Goal: Task Accomplishment & Management: Use online tool/utility

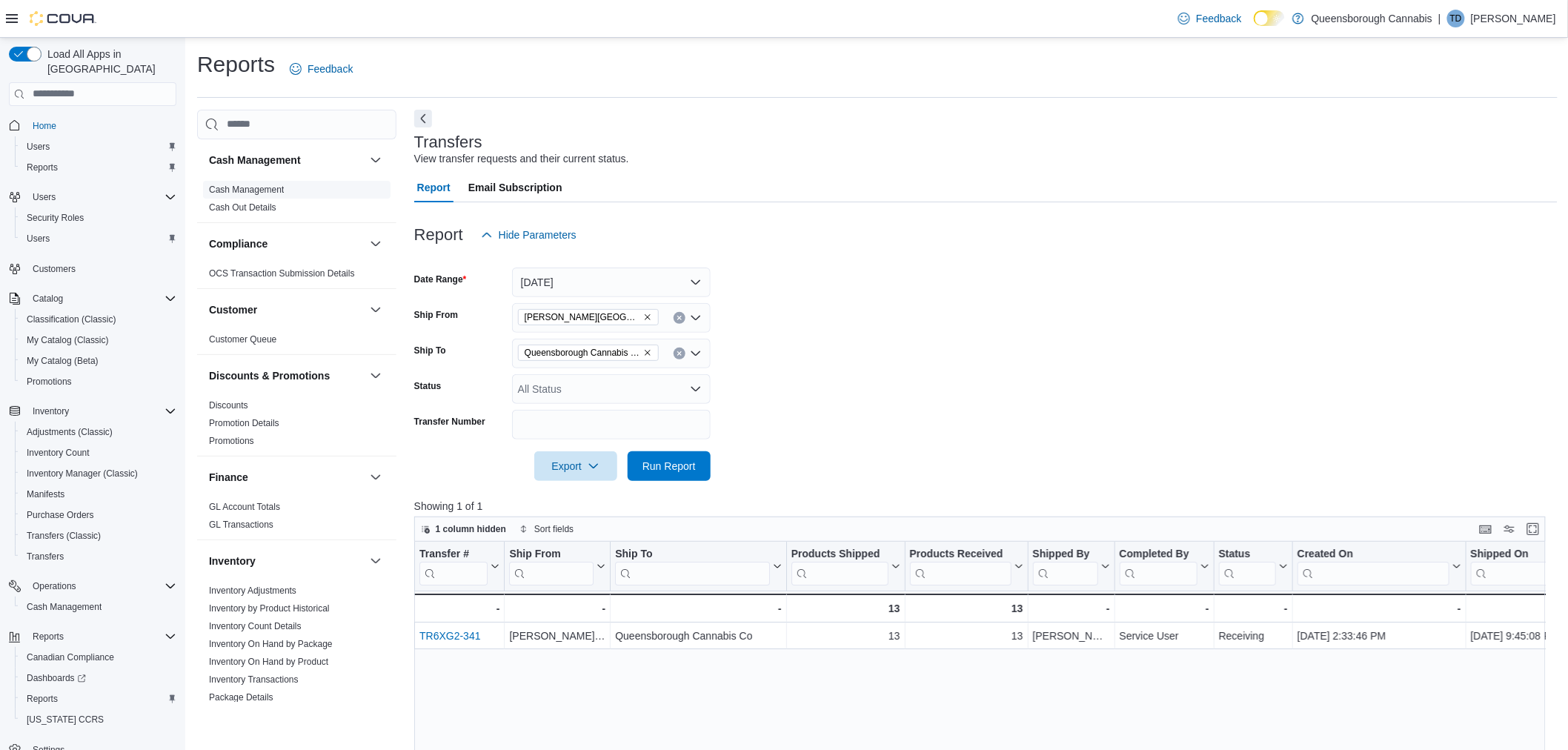
click at [257, 188] on link "Cash Management" at bounding box center [246, 189] width 75 height 10
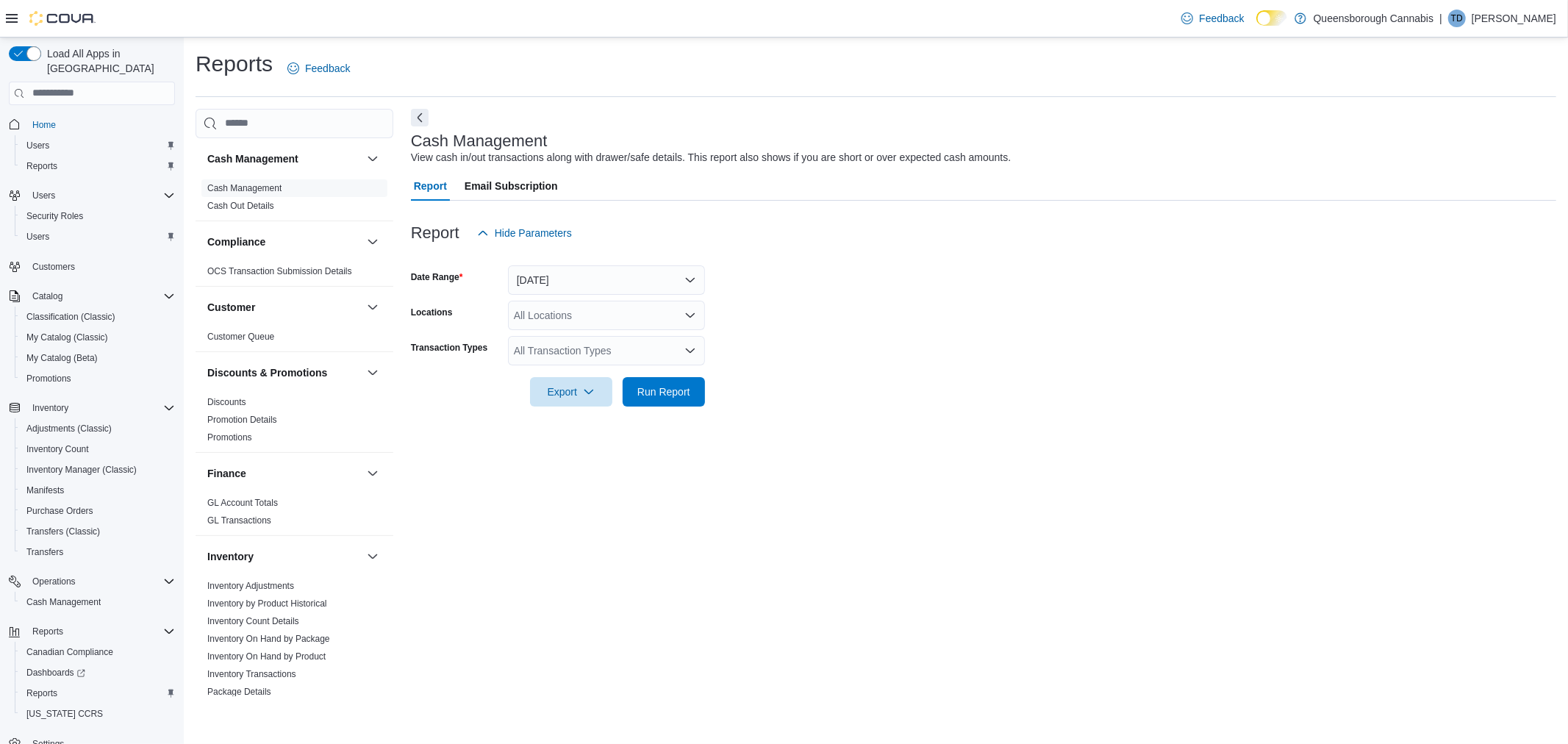
click at [1076, 113] on div "Cash Management View cash in/out transactions along with drawer/safe details. T…" at bounding box center [984, 402] width 1145 height 587
click at [578, 282] on button "[DATE]" at bounding box center [606, 280] width 197 height 30
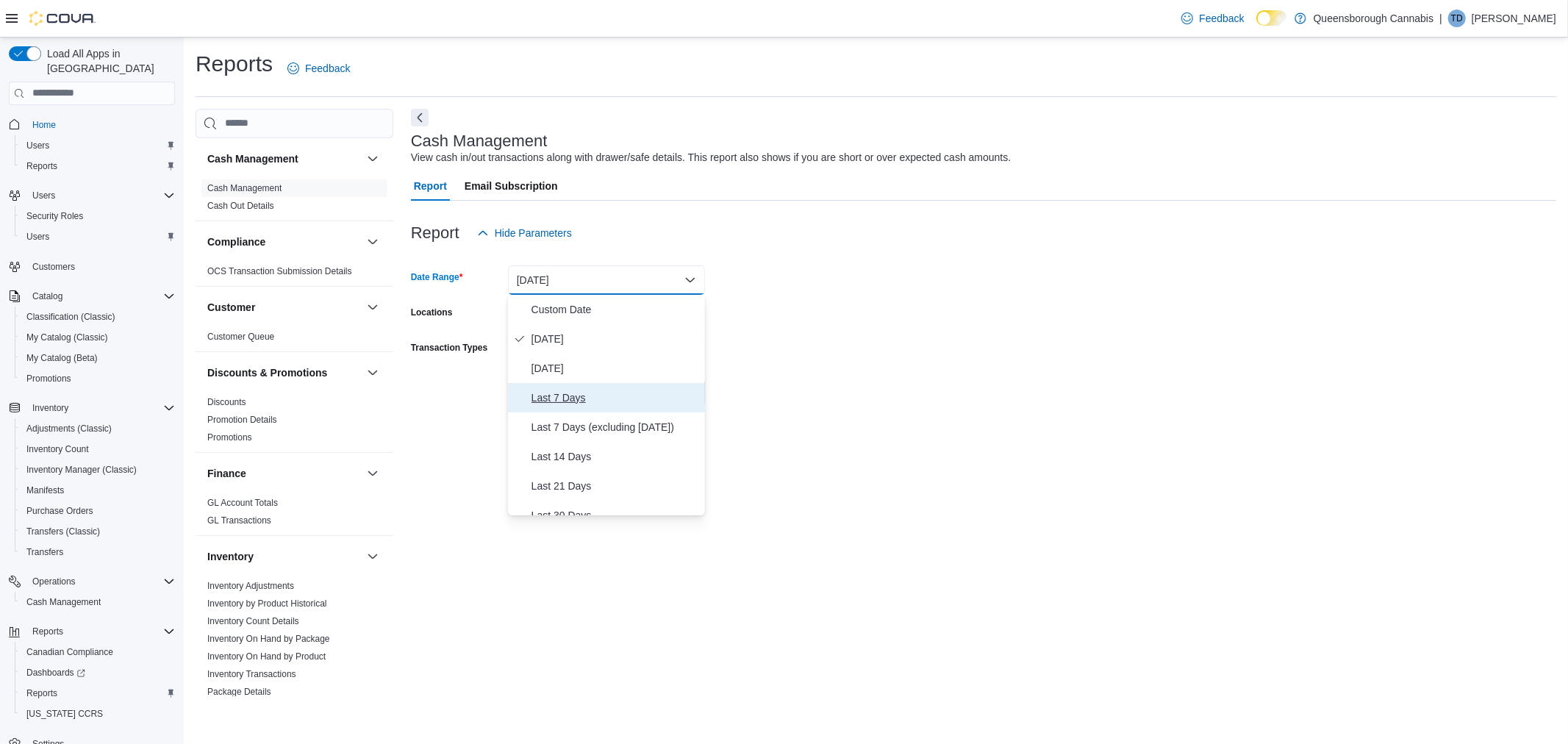
click at [564, 399] on span "Last 7 Days" at bounding box center [615, 397] width 168 height 18
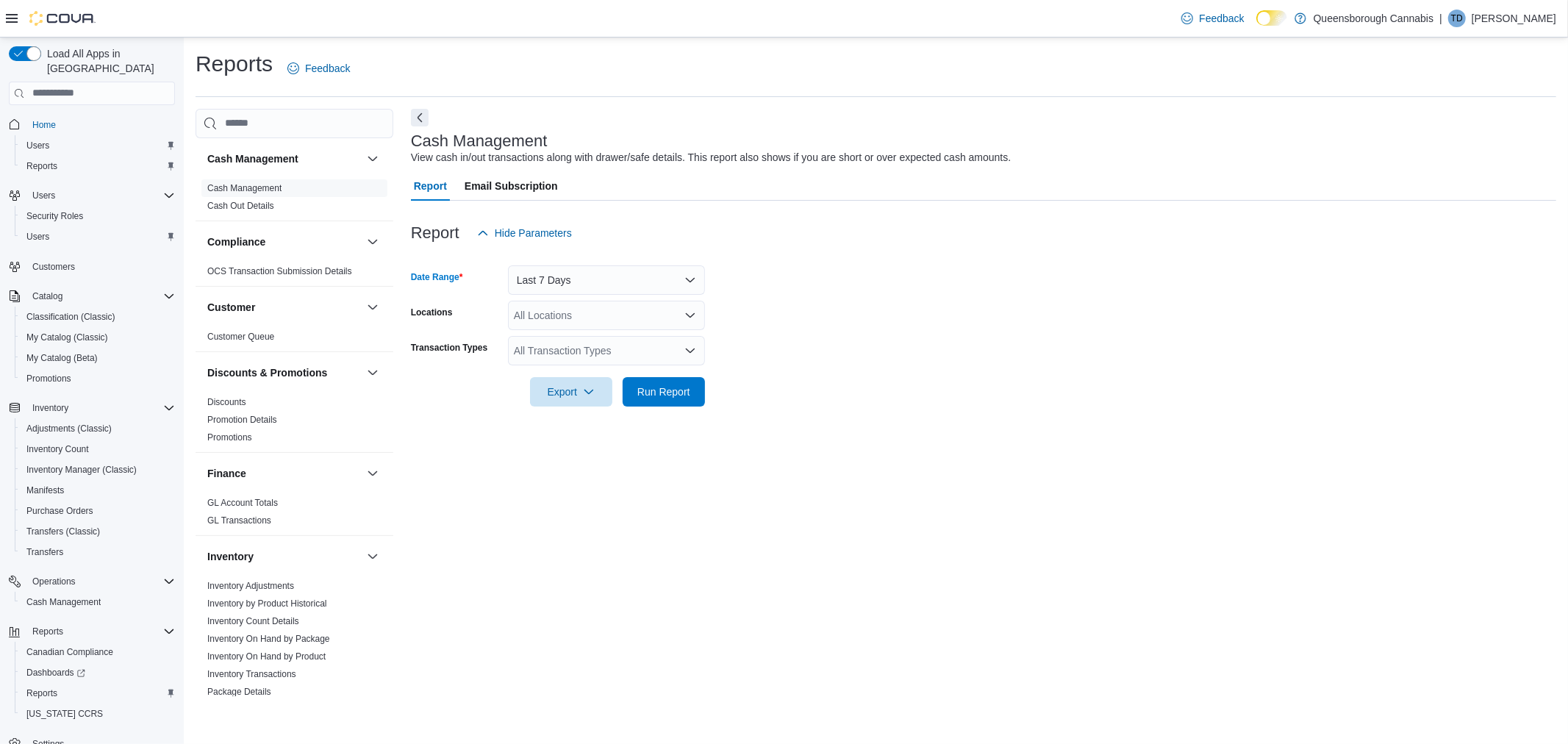
click at [838, 144] on div "Cash Management View cash in/out transactions along with drawer/safe details. T…" at bounding box center [980, 148] width 1138 height 33
click at [639, 306] on div "All Locations" at bounding box center [606, 315] width 197 height 30
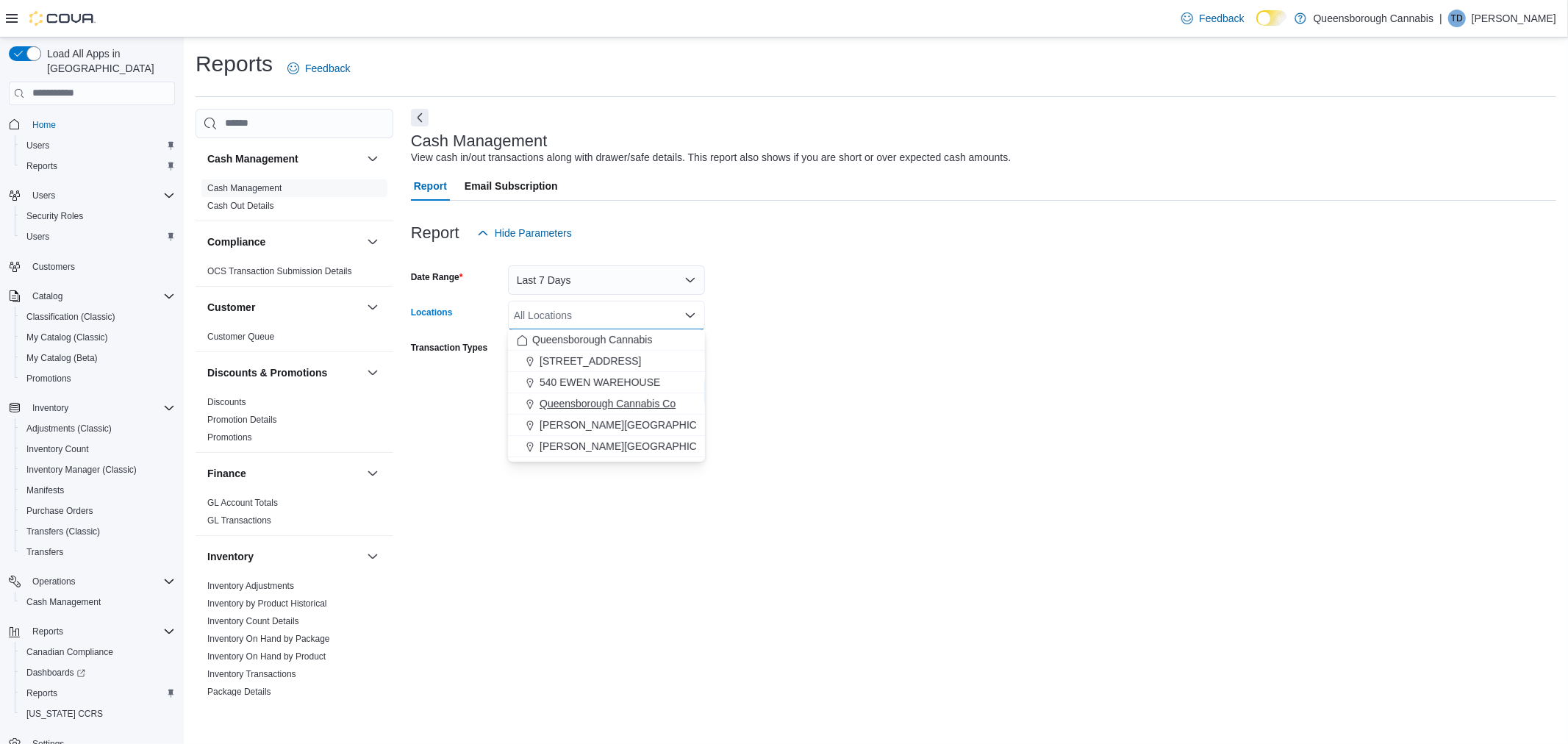
click at [625, 401] on span "Queensborough Cannabis Co" at bounding box center [607, 404] width 136 height 14
click at [870, 211] on div at bounding box center [984, 209] width 1145 height 18
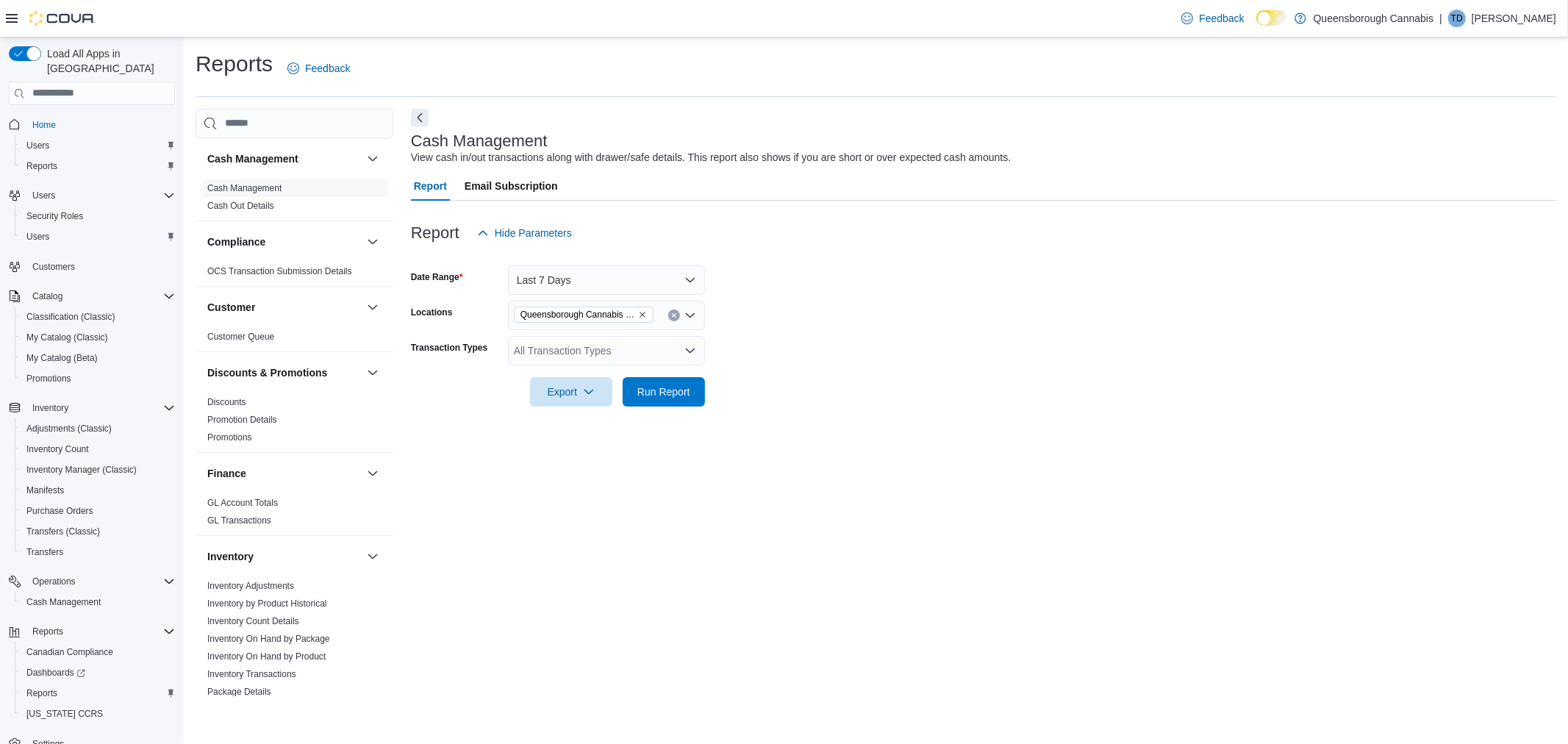
click at [613, 341] on div "All Transaction Types" at bounding box center [606, 350] width 197 height 30
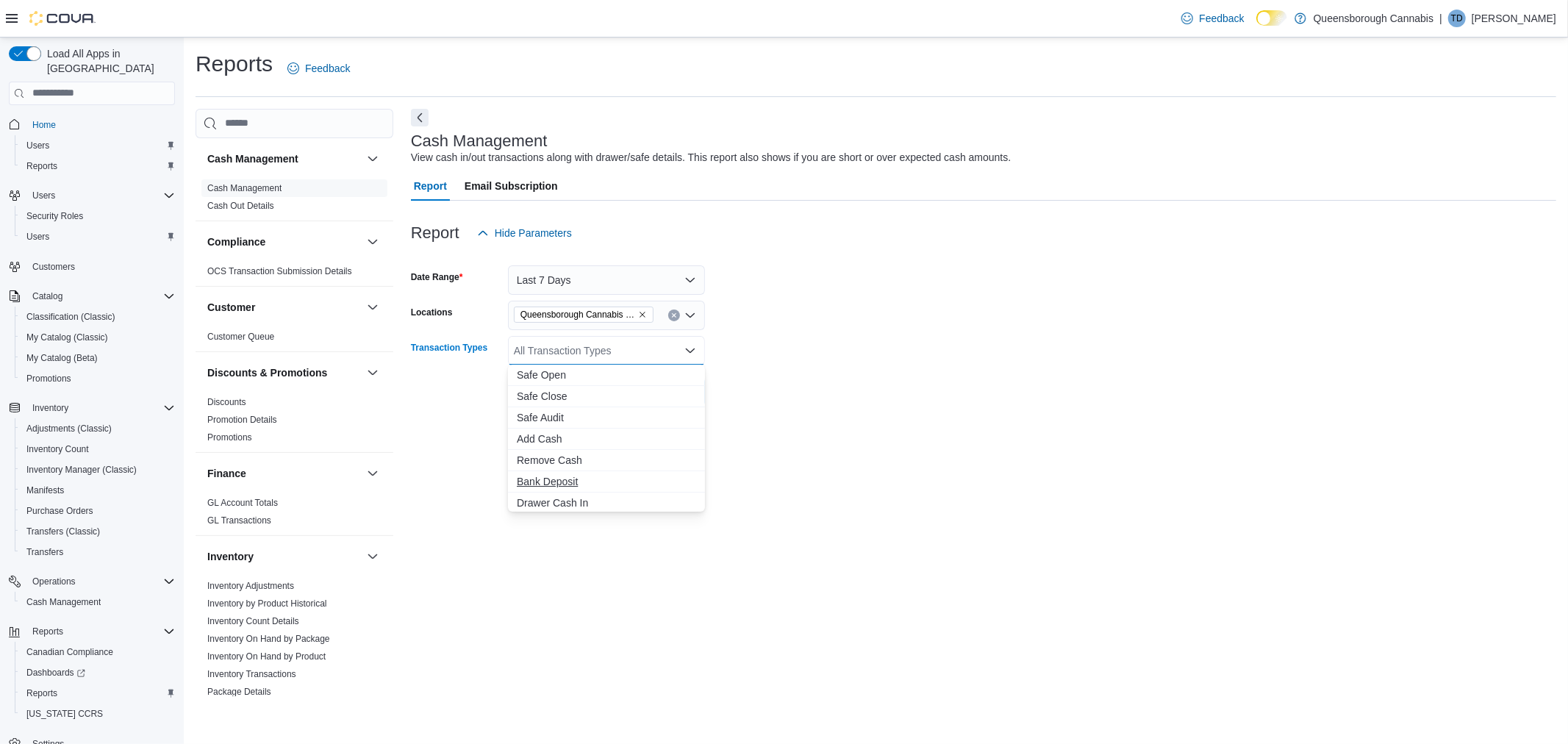
click at [555, 483] on span "Bank Deposit" at bounding box center [606, 481] width 180 height 14
click at [559, 496] on span "Cash Skim" at bounding box center [606, 500] width 180 height 14
click at [882, 225] on div "Report Hide Parameters" at bounding box center [984, 233] width 1145 height 30
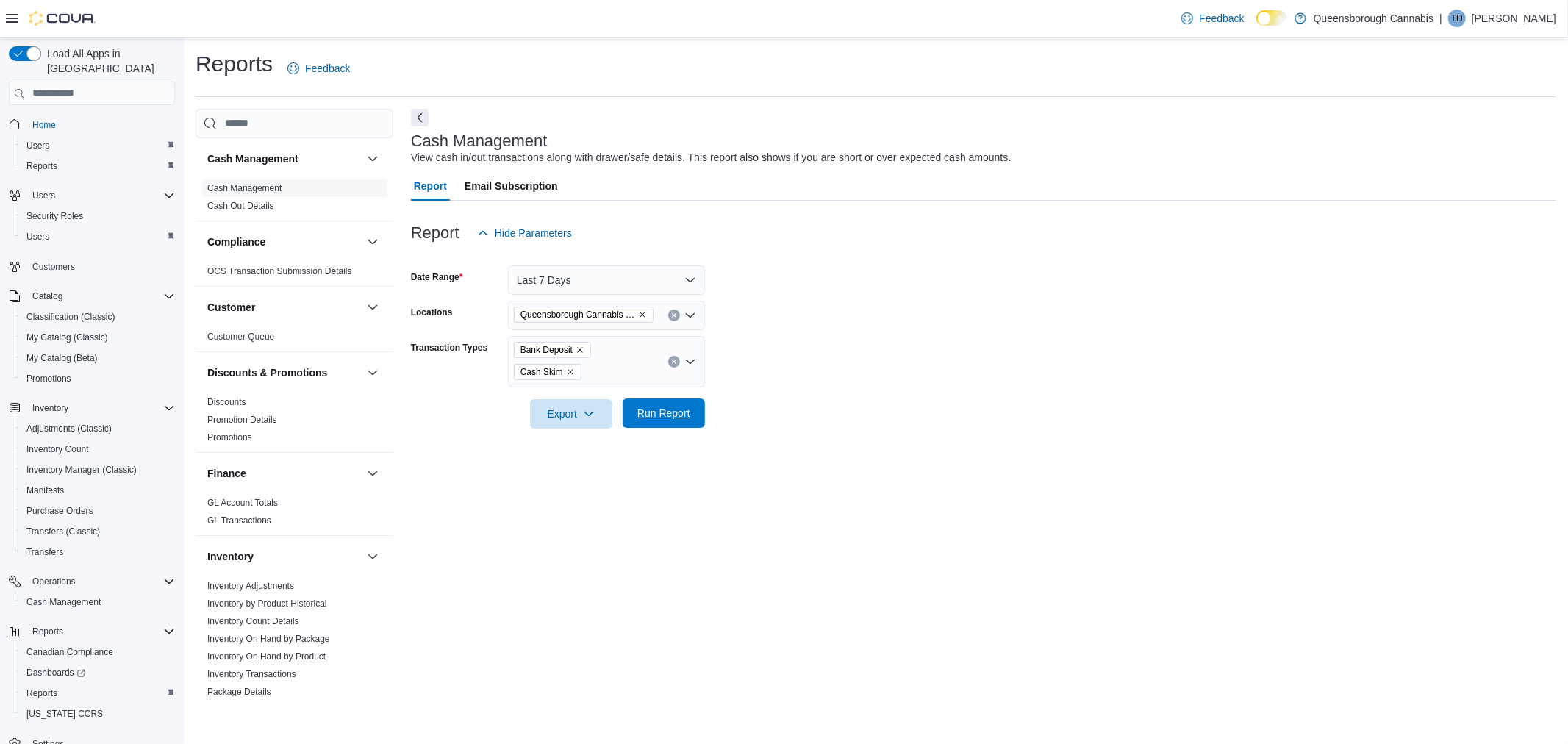
click at [688, 410] on span "Run Report" at bounding box center [664, 413] width 53 height 14
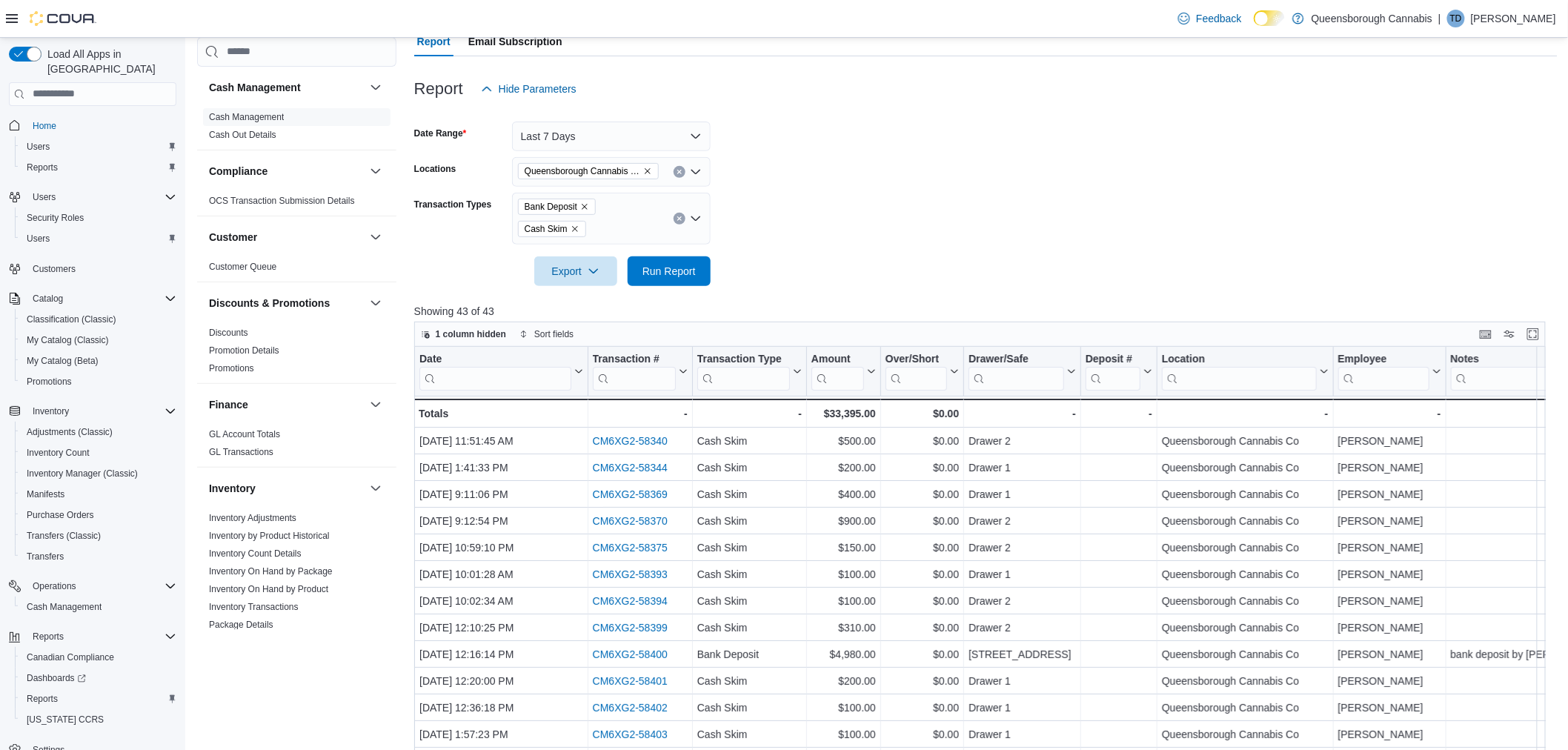
scroll to position [329, 0]
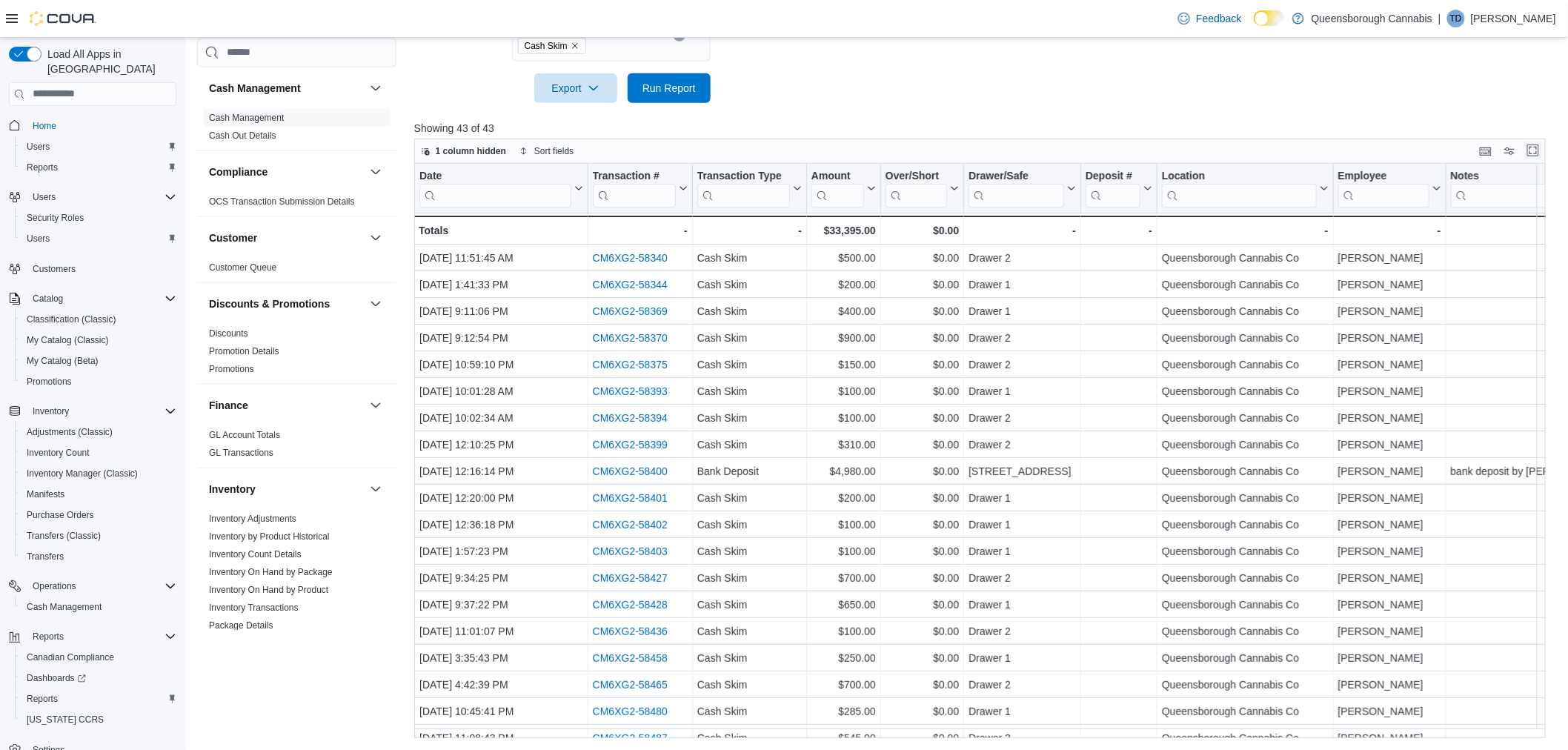
click at [1542, 149] on button "Enter fullscreen" at bounding box center [1533, 150] width 18 height 18
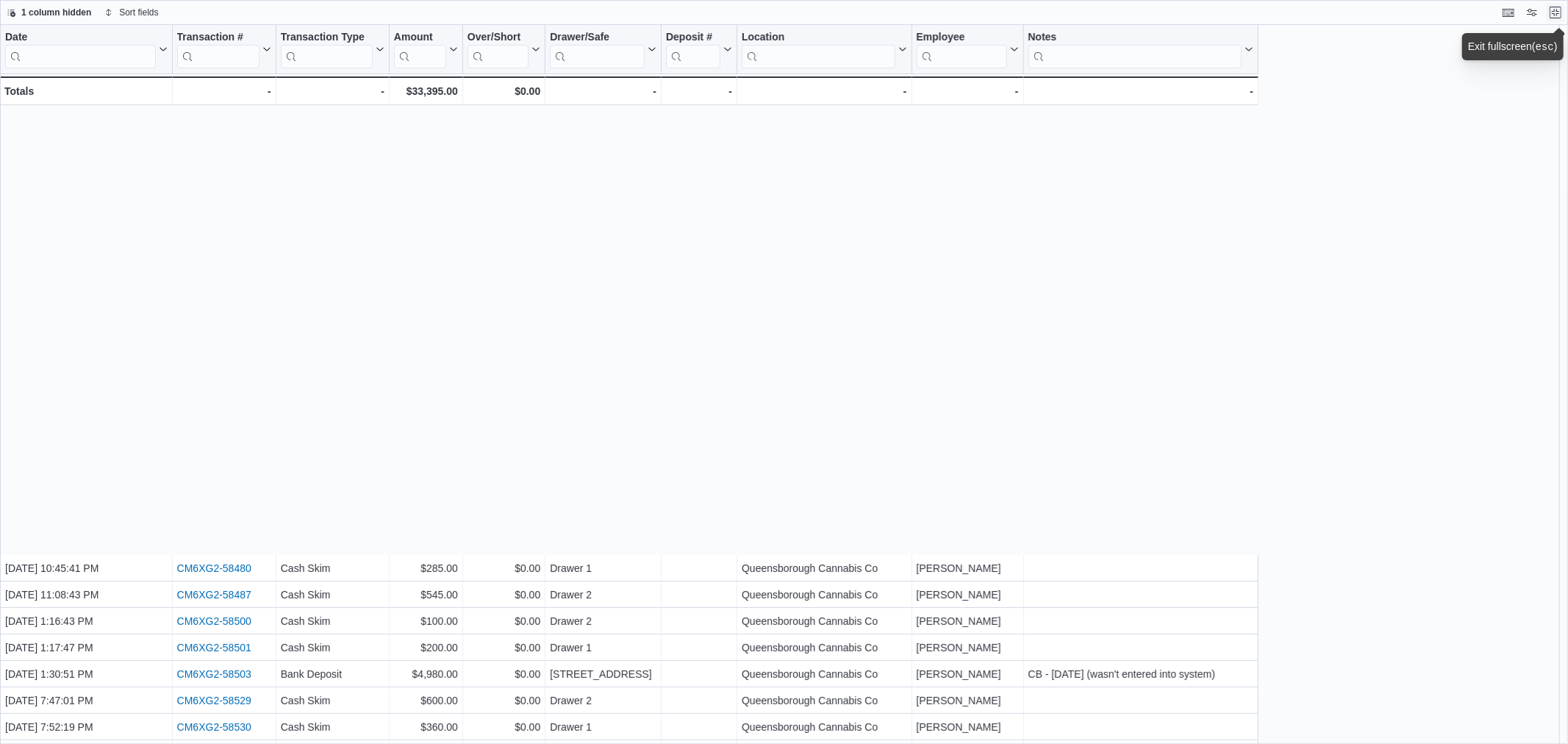
scroll to position [498, 0]
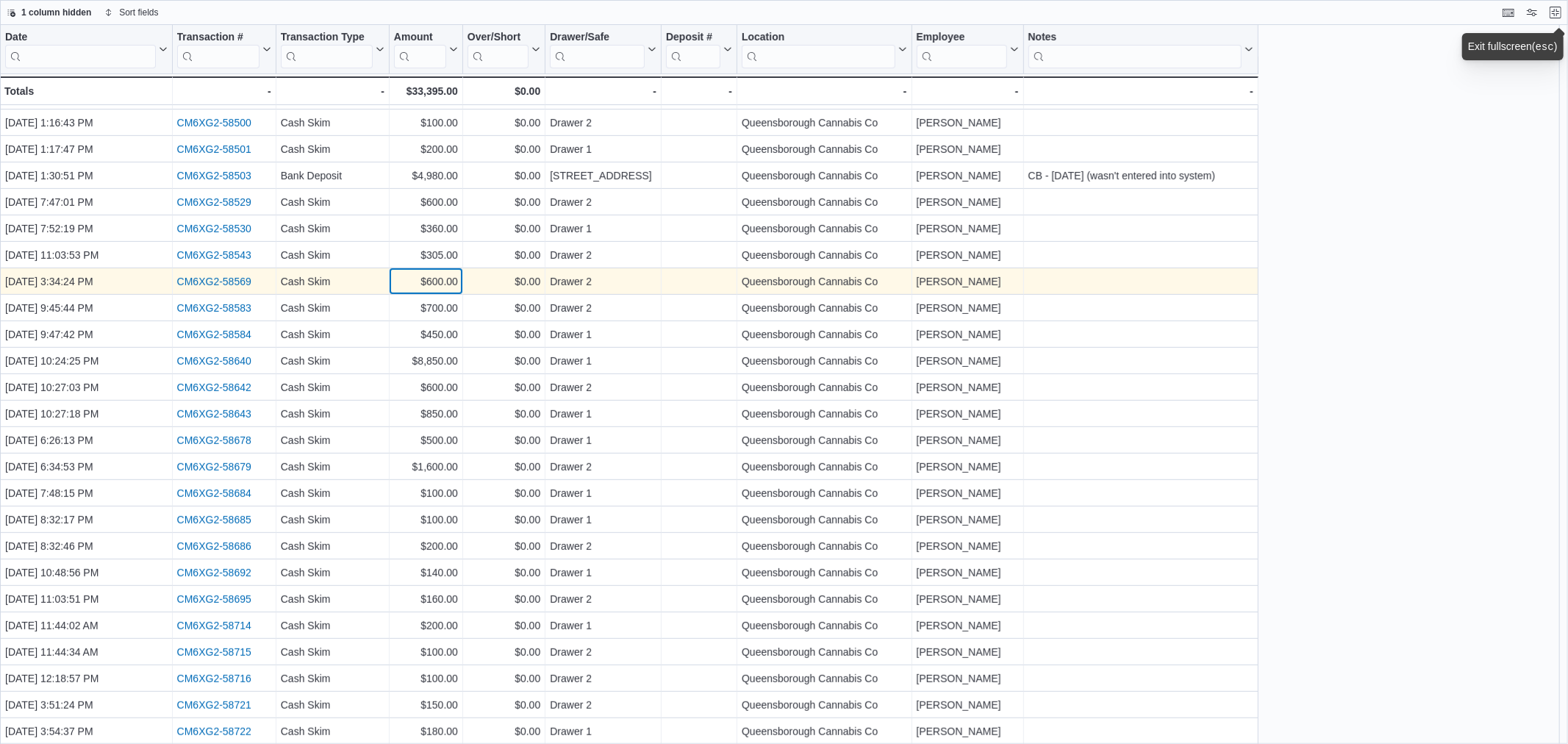
click at [436, 283] on div "$600.00" at bounding box center [425, 282] width 64 height 18
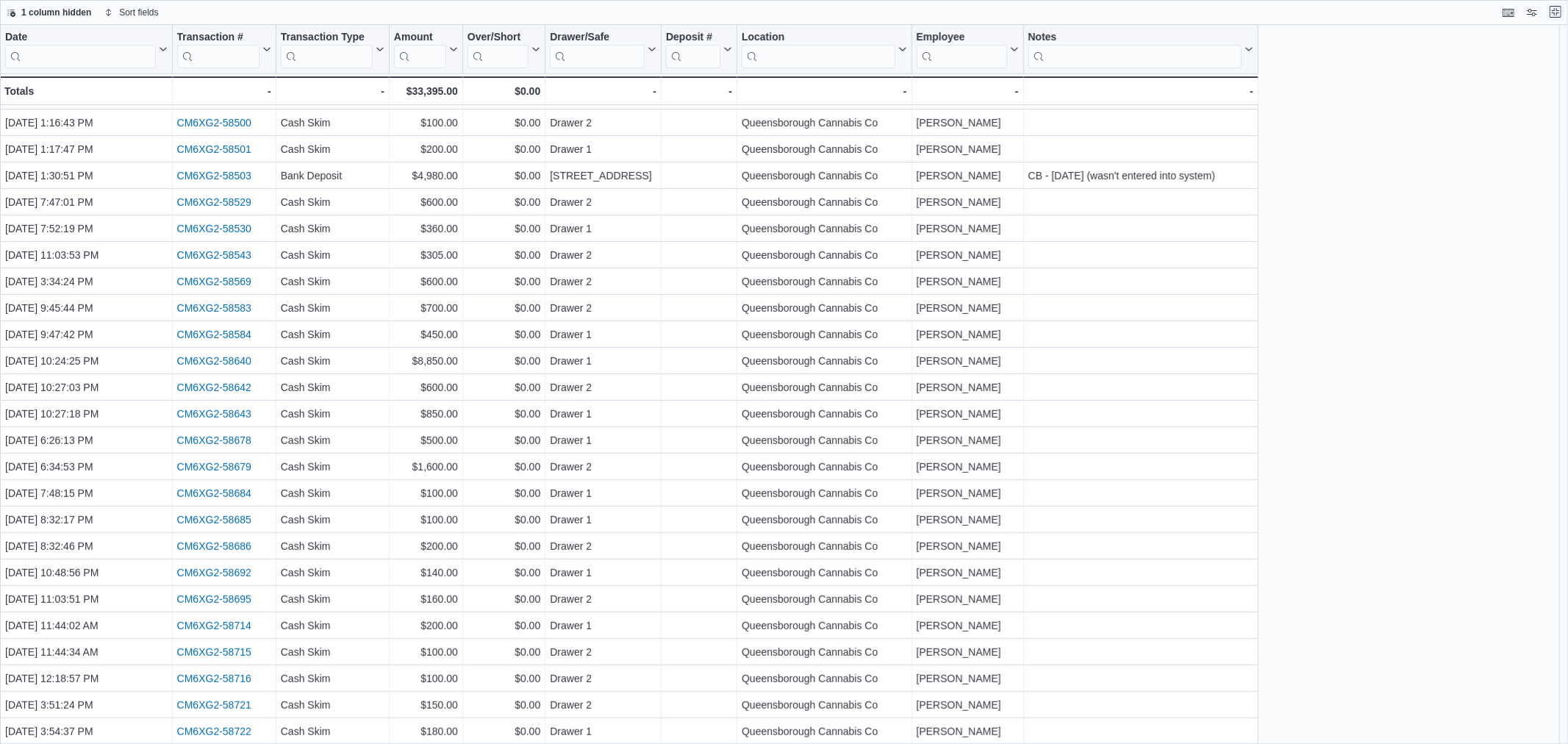
click at [1554, 14] on button "Exit fullscreen" at bounding box center [1555, 12] width 18 height 18
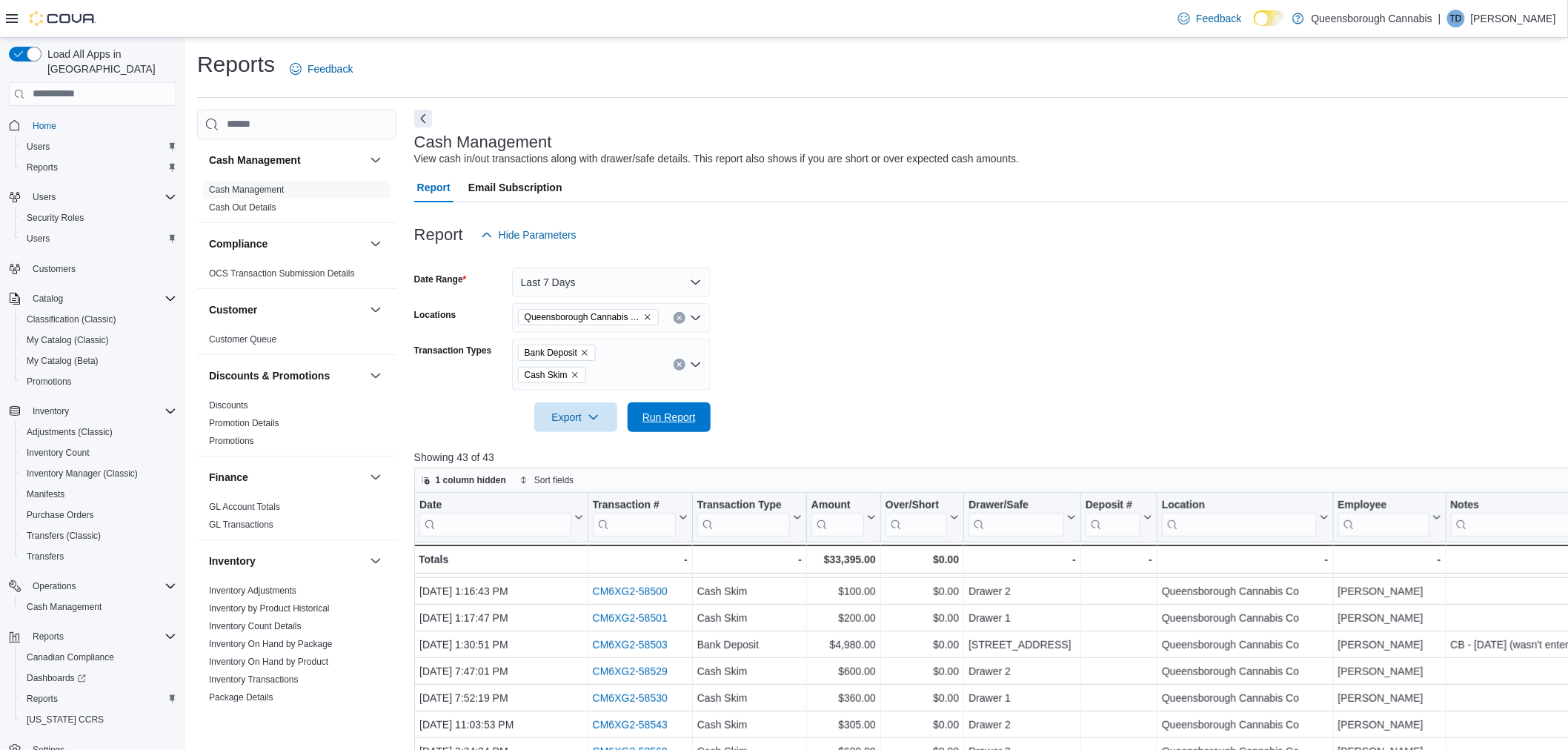
click at [684, 427] on span "Run Report" at bounding box center [669, 417] width 66 height 30
click at [1540, 478] on button "Enter fullscreen" at bounding box center [1533, 480] width 18 height 18
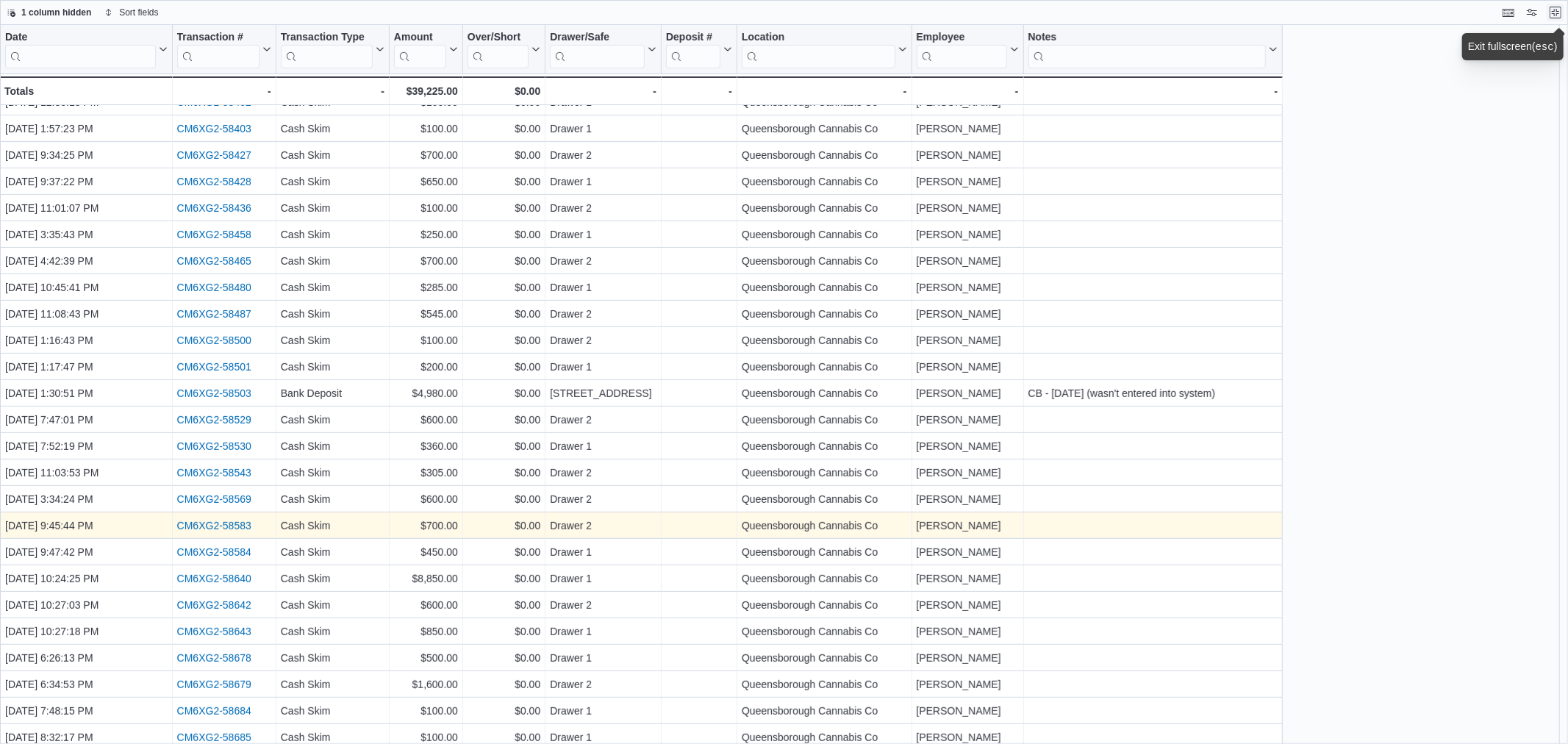
scroll to position [362, 0]
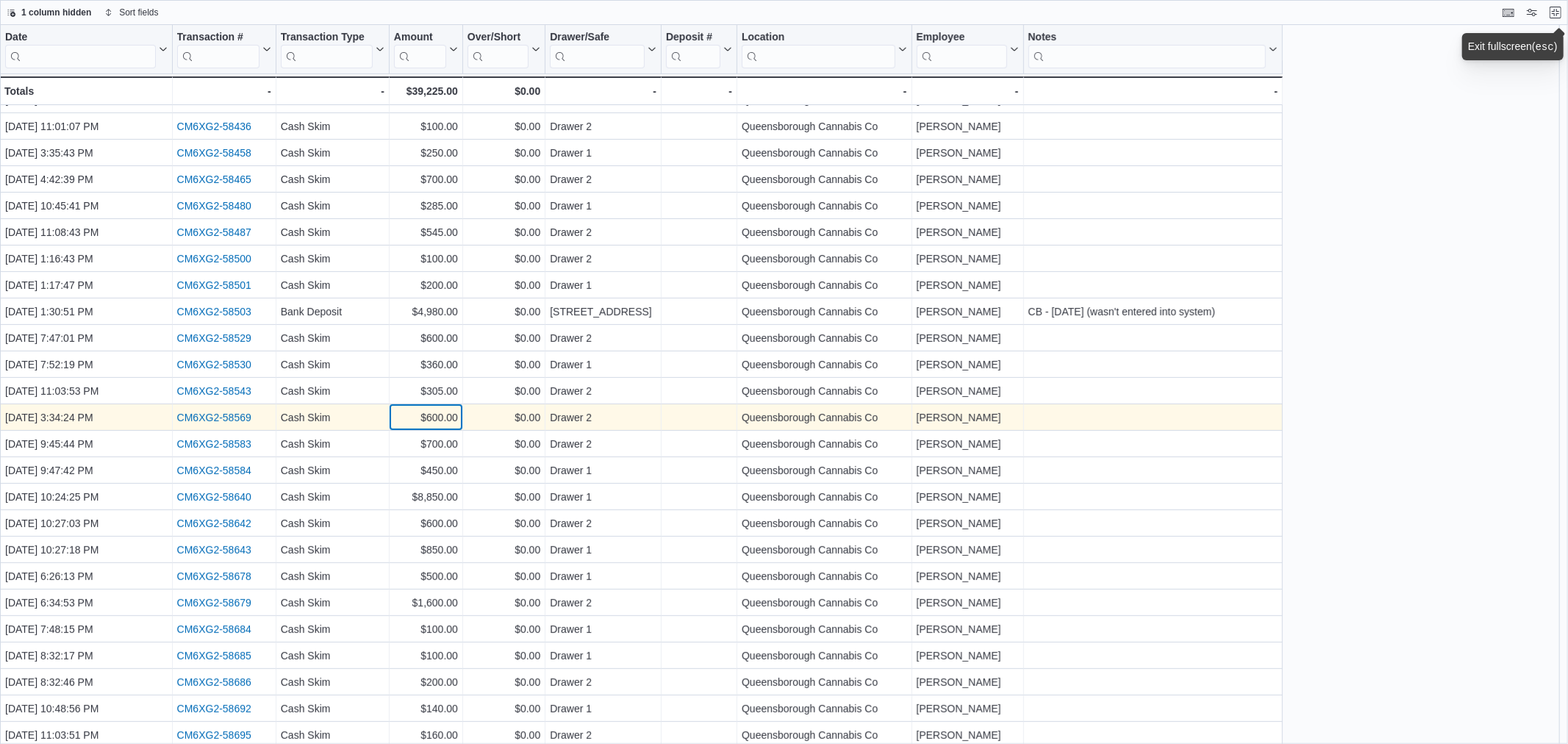
click at [426, 416] on div "$600.00" at bounding box center [425, 417] width 64 height 18
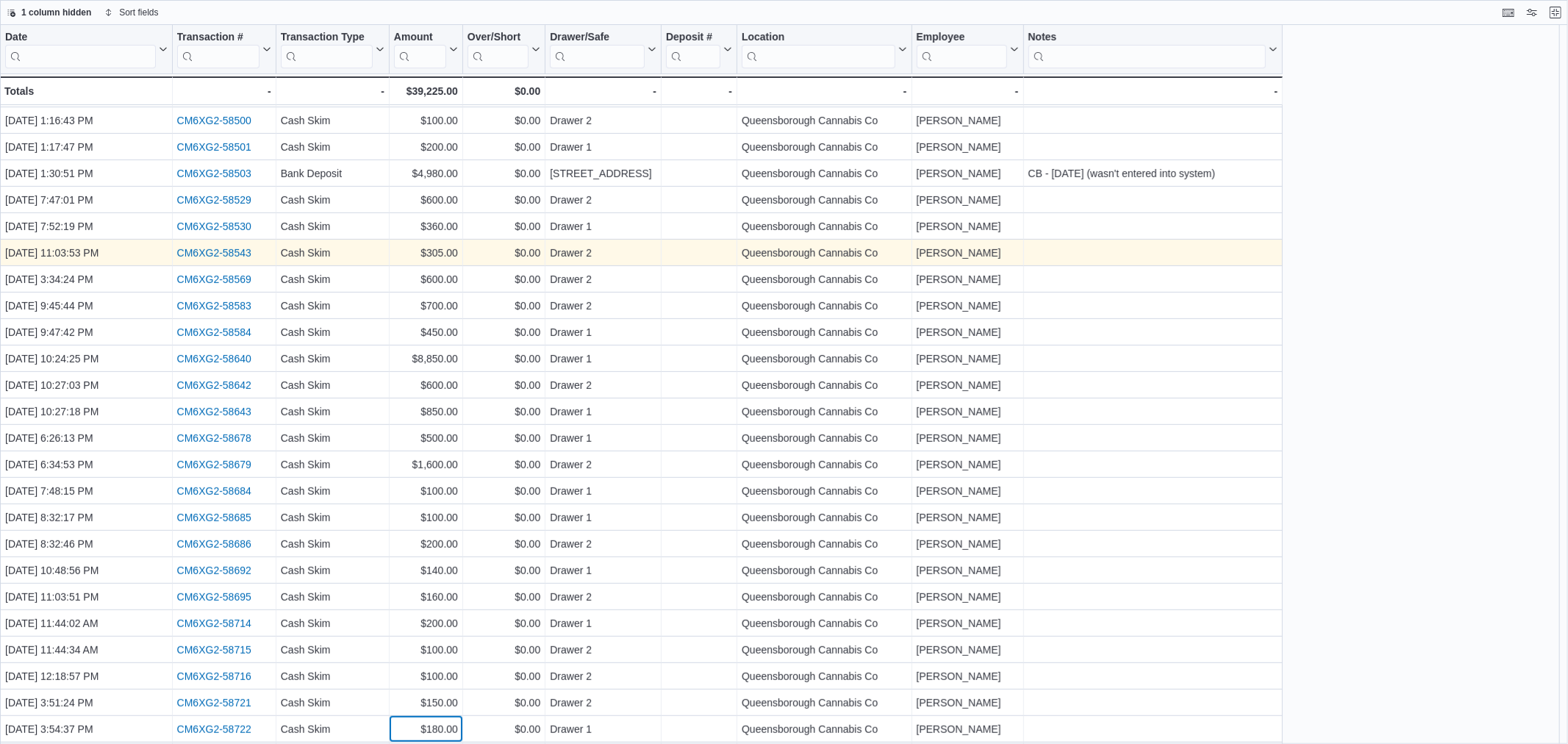
scroll to position [525, 0]
